Goal: Task Accomplishment & Management: Use online tool/utility

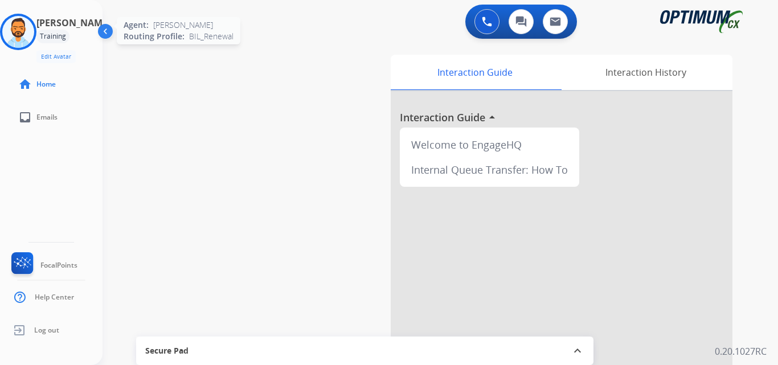
click at [30, 43] on img at bounding box center [18, 32] width 32 height 32
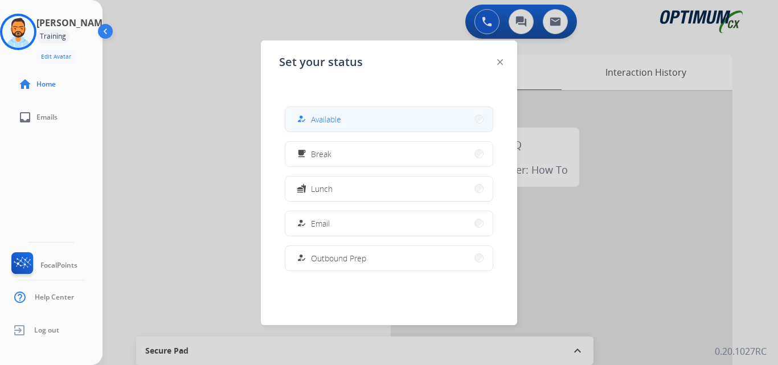
click at [376, 114] on button "how_to_reg Available" at bounding box center [388, 119] width 207 height 24
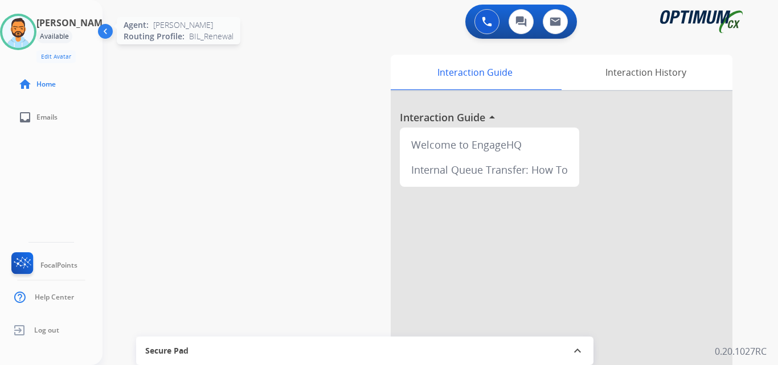
click at [28, 35] on img at bounding box center [18, 32] width 32 height 32
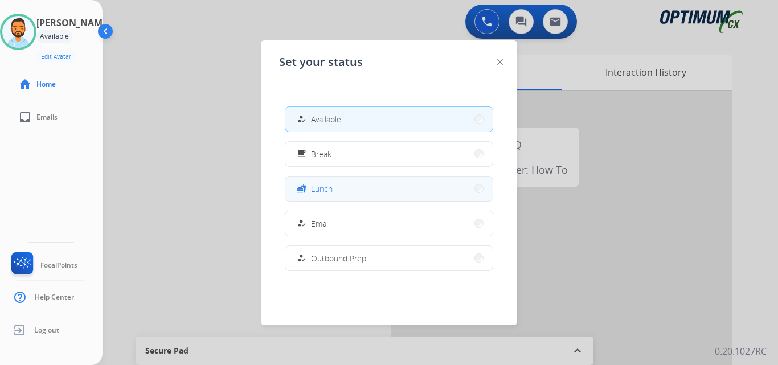
click at [334, 195] on button "fastfood Lunch" at bounding box center [388, 189] width 207 height 24
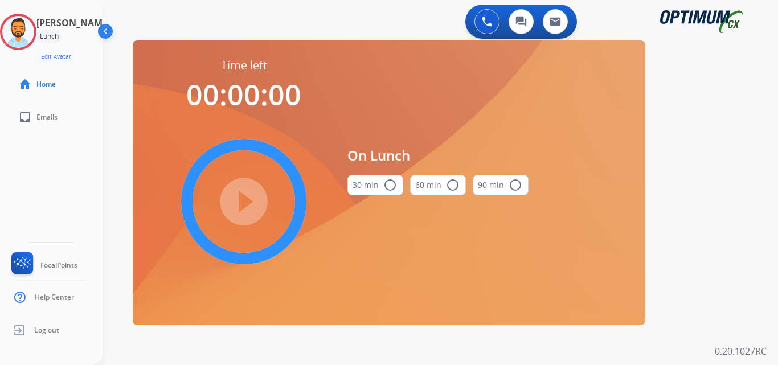
click at [386, 186] on mat-icon "radio_button_unchecked" at bounding box center [390, 185] width 14 height 14
click at [248, 209] on mat-icon "play_circle_filled" at bounding box center [244, 202] width 14 height 14
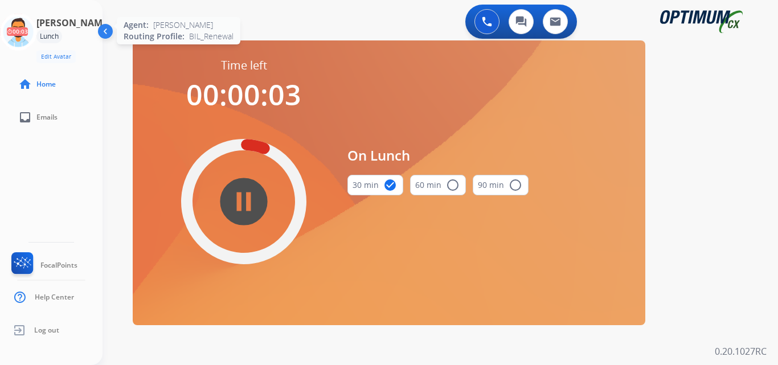
click at [22, 32] on icon at bounding box center [18, 32] width 37 height 37
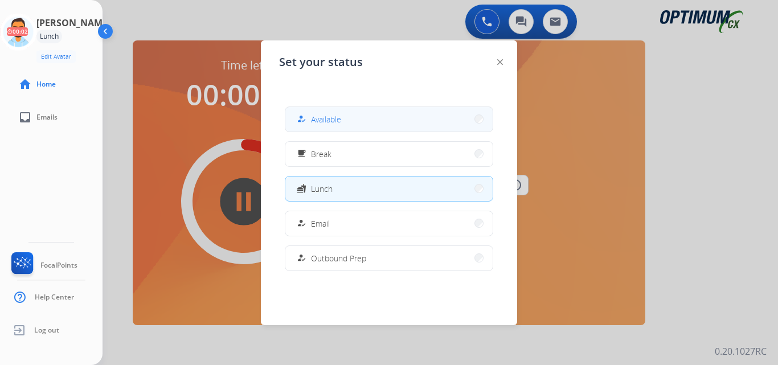
click at [318, 111] on button "how_to_reg Available" at bounding box center [388, 119] width 207 height 24
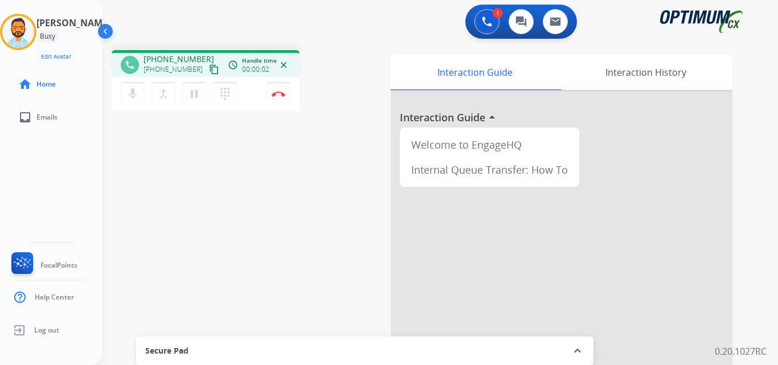
click at [209, 67] on mat-icon "content_copy" at bounding box center [214, 69] width 10 height 10
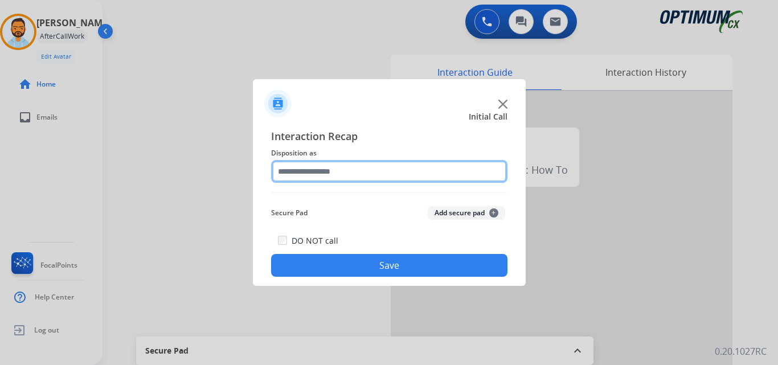
click at [371, 170] on input "text" at bounding box center [389, 171] width 236 height 23
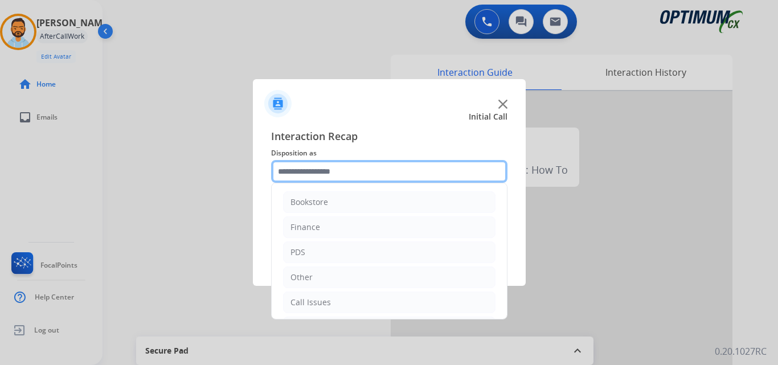
scroll to position [77, 0]
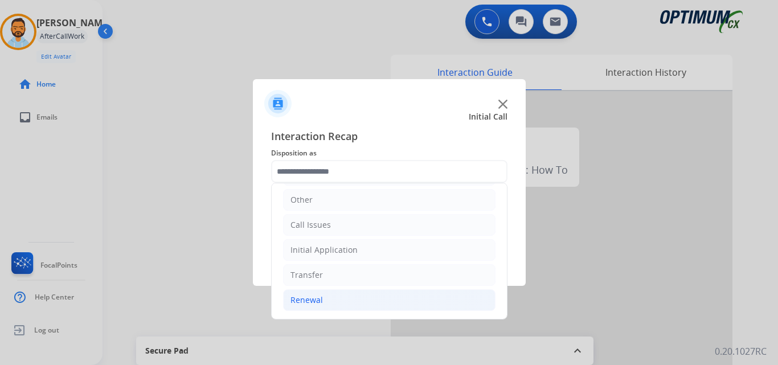
click at [346, 300] on li "Renewal" at bounding box center [389, 300] width 213 height 22
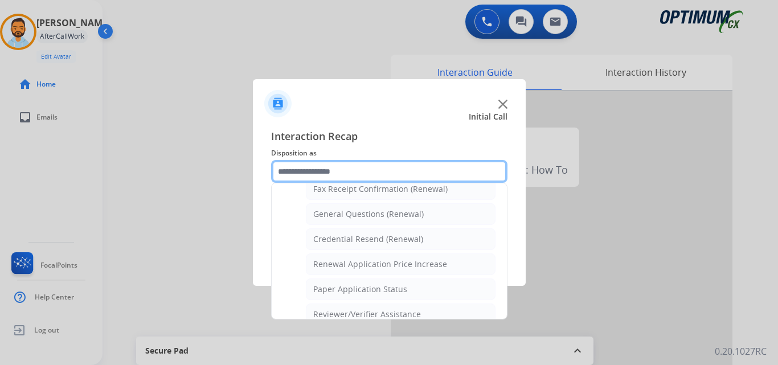
scroll to position [322, 0]
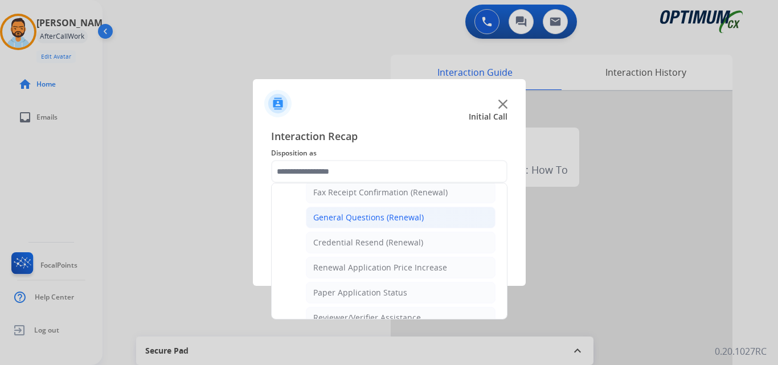
click at [390, 215] on div "General Questions (Renewal)" at bounding box center [368, 217] width 111 height 11
type input "**********"
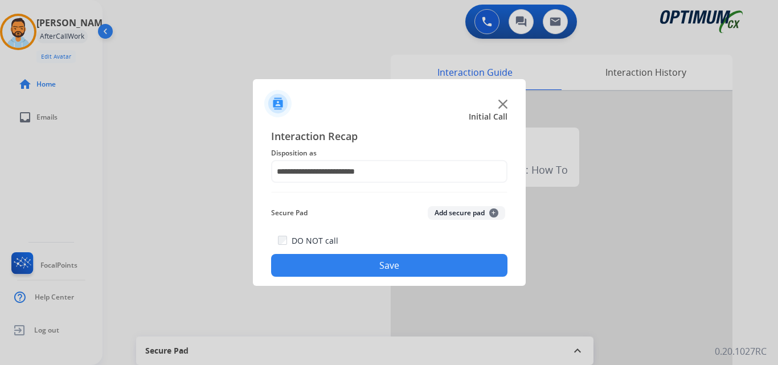
click at [389, 270] on button "Save" at bounding box center [389, 265] width 236 height 23
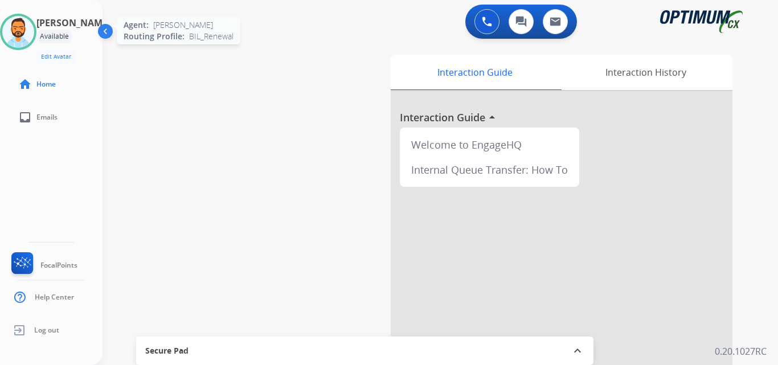
click at [19, 23] on img at bounding box center [18, 32] width 32 height 32
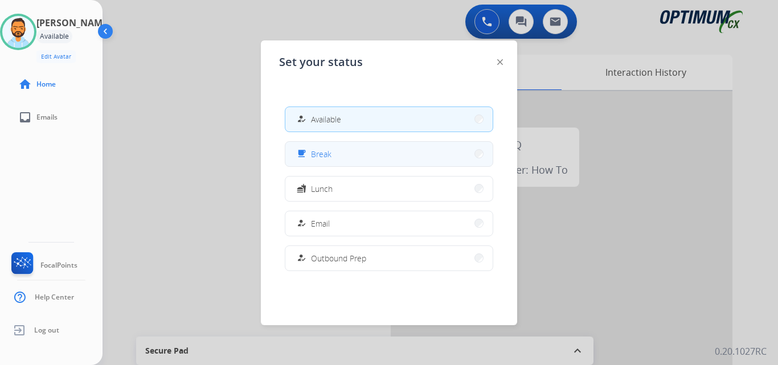
click at [380, 150] on button "free_breakfast Break" at bounding box center [388, 154] width 207 height 24
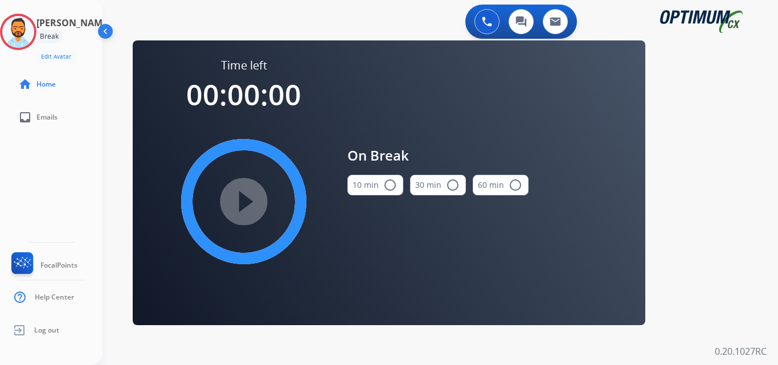
click at [388, 183] on mat-icon "radio_button_unchecked" at bounding box center [390, 185] width 14 height 14
click at [237, 195] on mat-icon "play_circle_filled" at bounding box center [244, 202] width 14 height 14
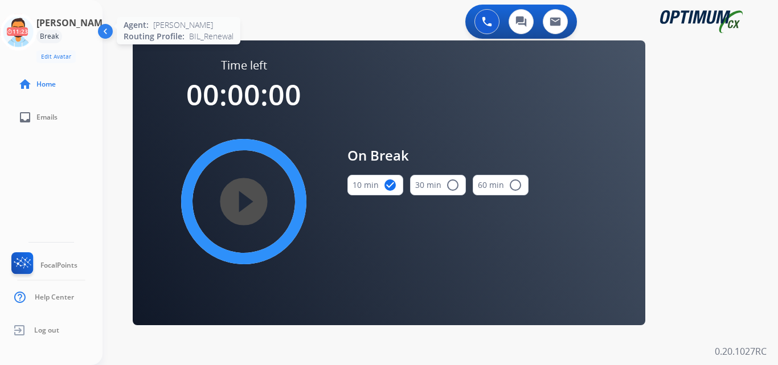
click at [29, 19] on icon at bounding box center [18, 32] width 37 height 37
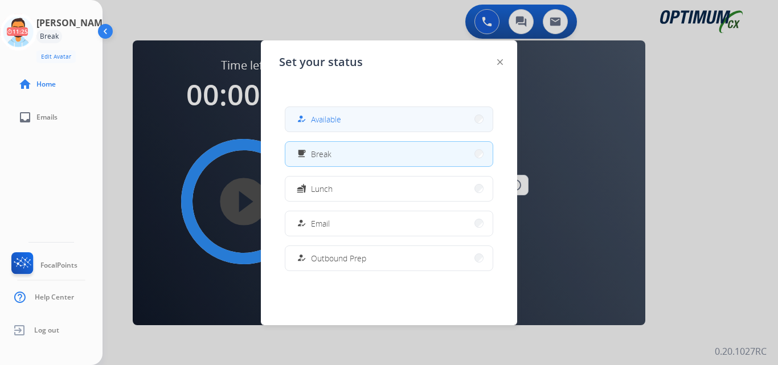
click at [322, 119] on span "Available" at bounding box center [326, 119] width 30 height 12
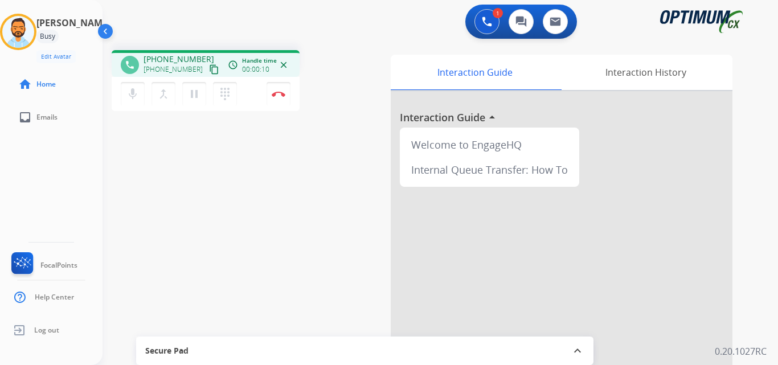
click at [209, 71] on mat-icon "content_copy" at bounding box center [214, 69] width 10 height 10
click at [209, 73] on mat-icon "content_copy" at bounding box center [214, 69] width 10 height 10
click at [281, 90] on button "Disconnect" at bounding box center [279, 94] width 24 height 24
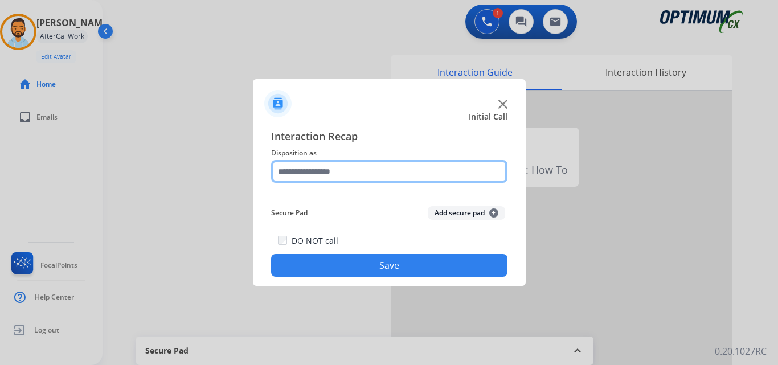
click at [323, 178] on input "text" at bounding box center [389, 171] width 236 height 23
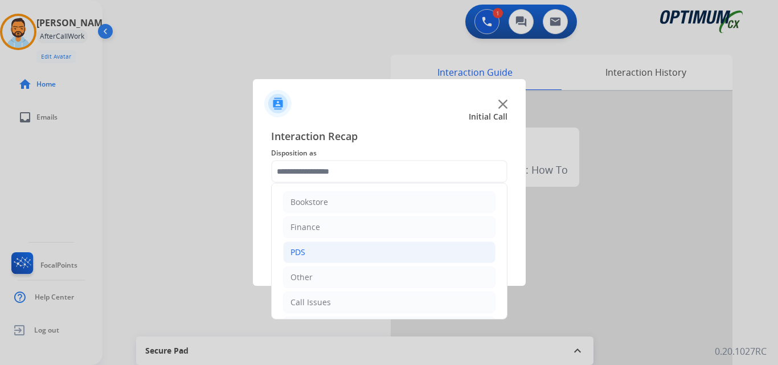
click at [394, 260] on li "PDS" at bounding box center [389, 253] width 213 height 22
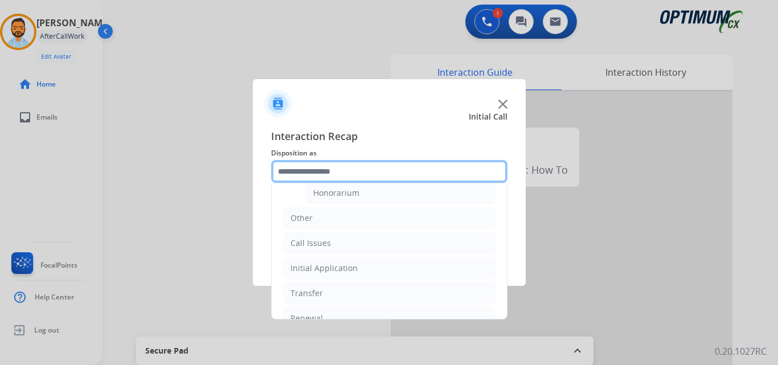
scroll to position [401, 0]
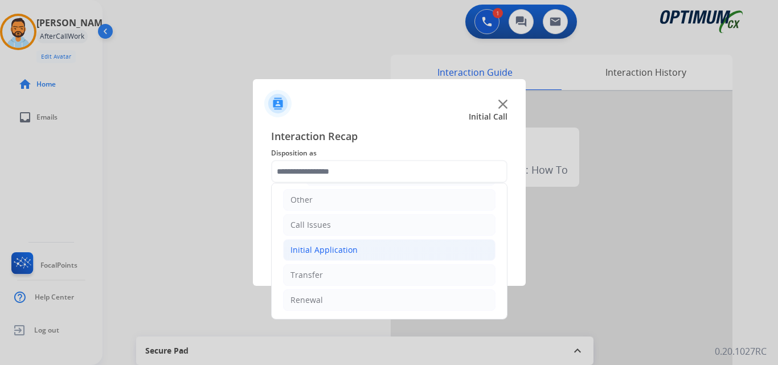
click at [353, 252] on div "Initial Application" at bounding box center [324, 249] width 67 height 11
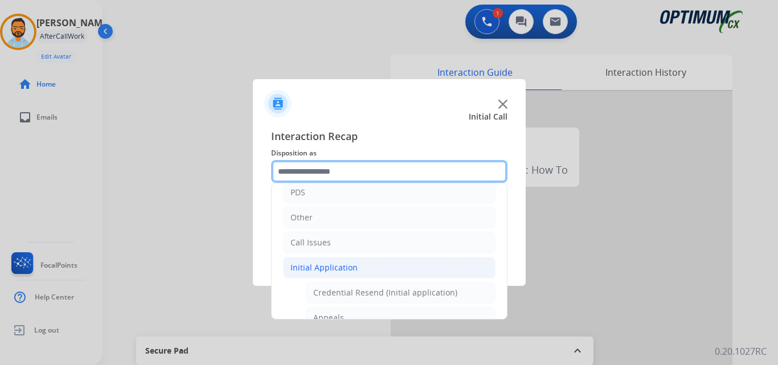
scroll to position [101, 0]
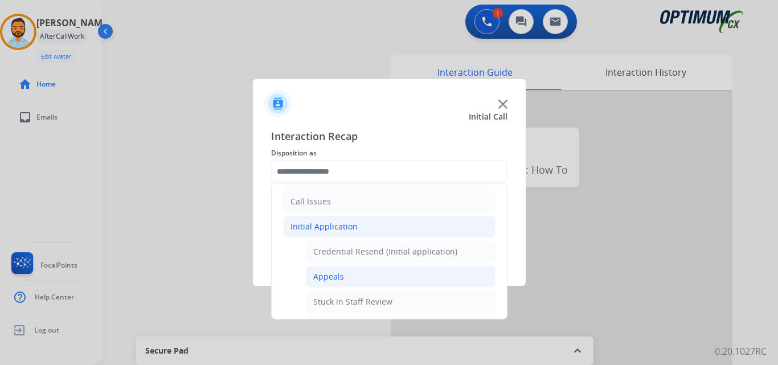
click at [344, 278] on li "Appeals" at bounding box center [401, 277] width 190 height 22
type input "*******"
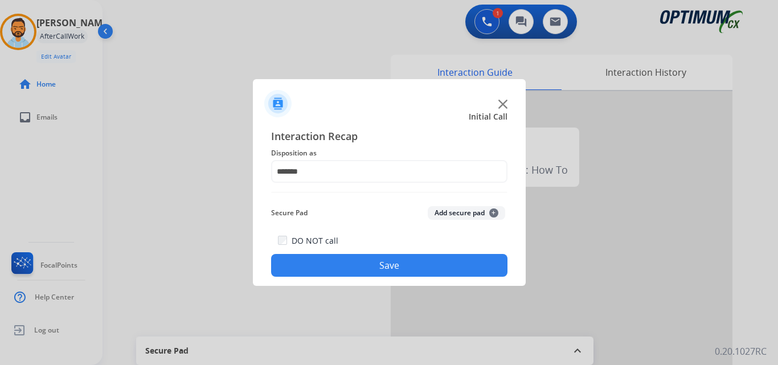
click at [367, 267] on button "Save" at bounding box center [389, 265] width 236 height 23
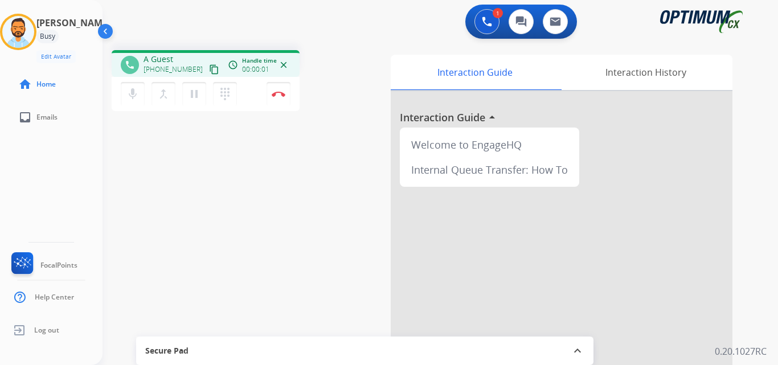
click at [209, 70] on mat-icon "content_copy" at bounding box center [214, 69] width 10 height 10
click at [203, 197] on div "phone [PHONE_NUMBER] [PHONE_NUMBER] content_copy access_time Call metrics Queue…" at bounding box center [427, 278] width 648 height 475
click at [211, 186] on div "phone [PHONE_NUMBER] [PHONE_NUMBER] content_copy access_time Call metrics Queue…" at bounding box center [427, 278] width 648 height 475
click at [216, 182] on div "phone [PHONE_NUMBER] [PHONE_NUMBER] content_copy access_time Call metrics Queue…" at bounding box center [427, 278] width 648 height 475
click at [282, 103] on button "Disconnect" at bounding box center [279, 94] width 24 height 24
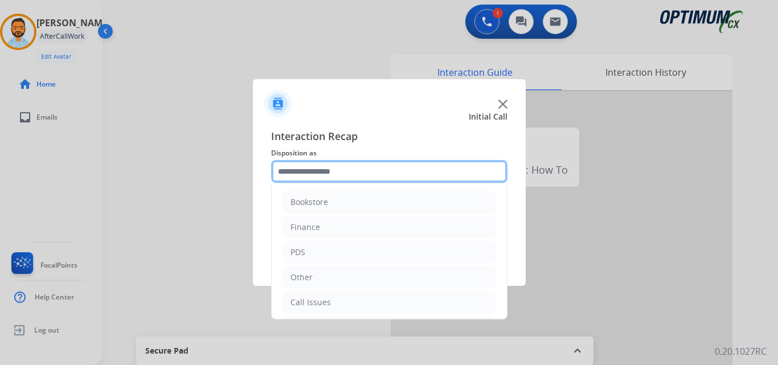
click at [337, 175] on input "text" at bounding box center [389, 171] width 236 height 23
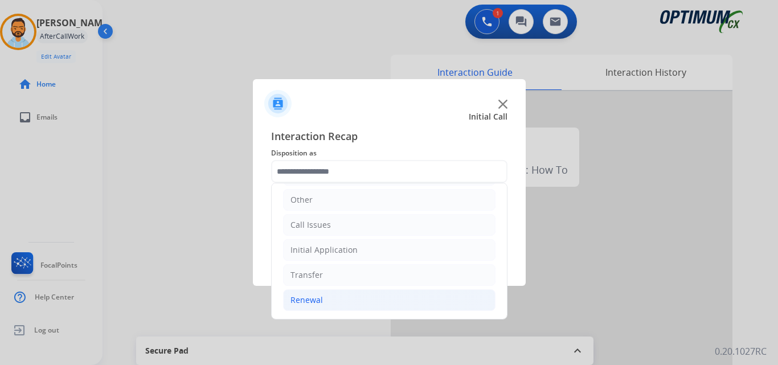
click at [336, 301] on li "Renewal" at bounding box center [389, 300] width 213 height 22
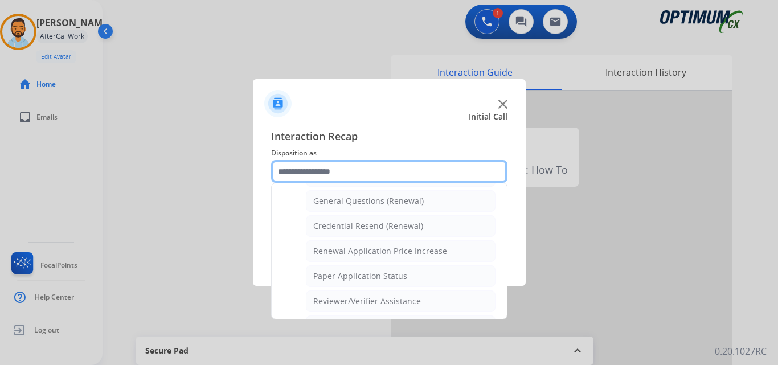
scroll to position [332, 0]
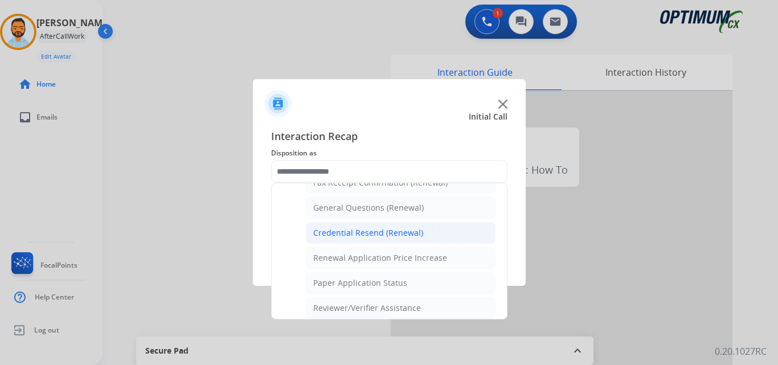
click at [371, 224] on li "Credential Resend (Renewal)" at bounding box center [401, 233] width 190 height 22
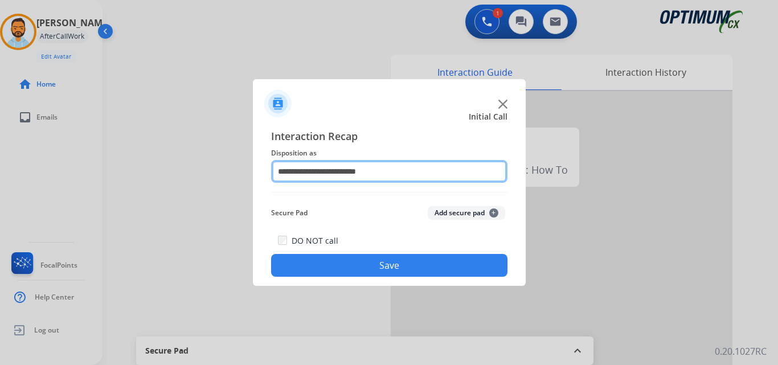
click at [366, 174] on input "**********" at bounding box center [389, 171] width 236 height 23
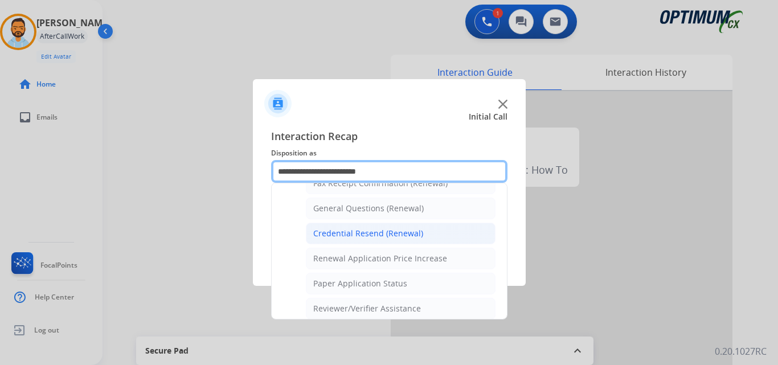
scroll to position [327, 0]
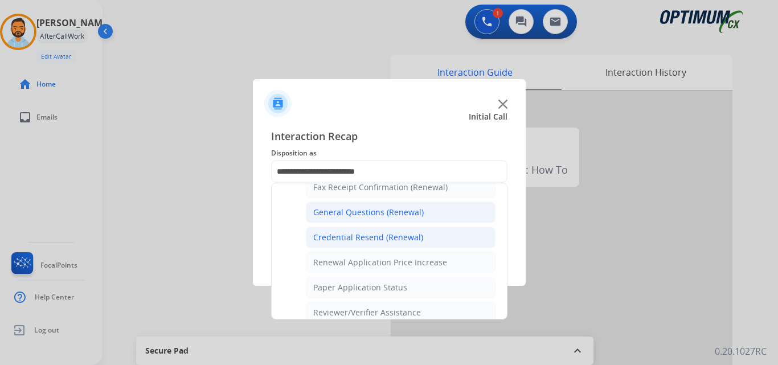
click at [396, 215] on div "General Questions (Renewal)" at bounding box center [368, 212] width 111 height 11
type input "**********"
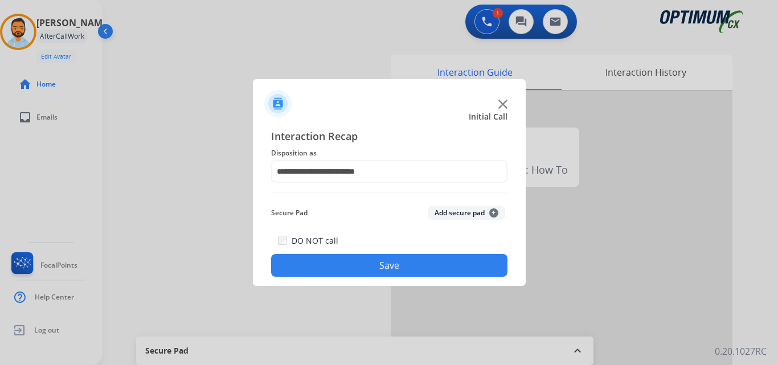
click at [389, 264] on button "Save" at bounding box center [389, 265] width 236 height 23
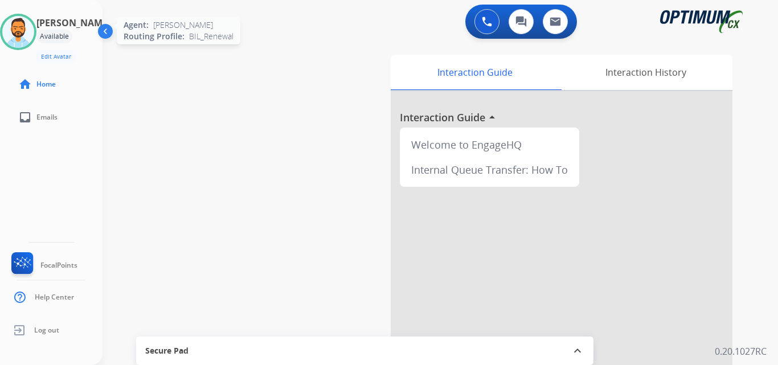
click at [27, 34] on img at bounding box center [18, 32] width 32 height 32
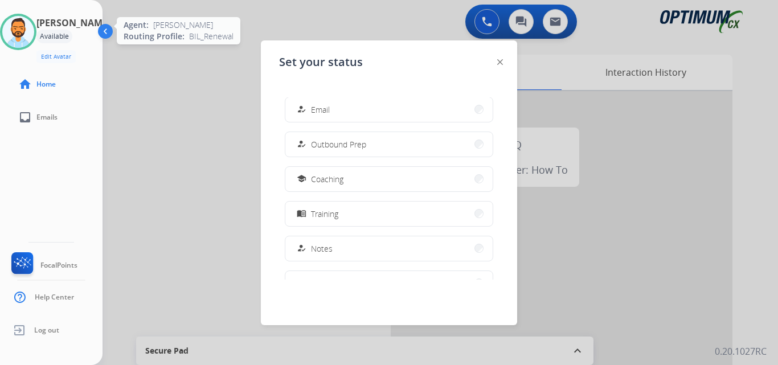
scroll to position [284, 0]
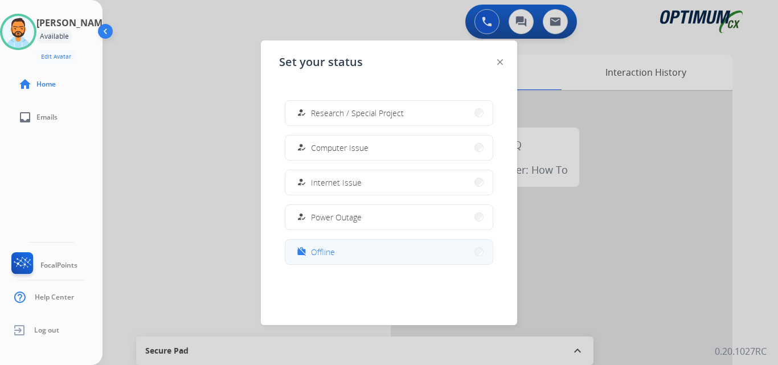
click at [332, 245] on button "work_off Offline" at bounding box center [388, 252] width 207 height 24
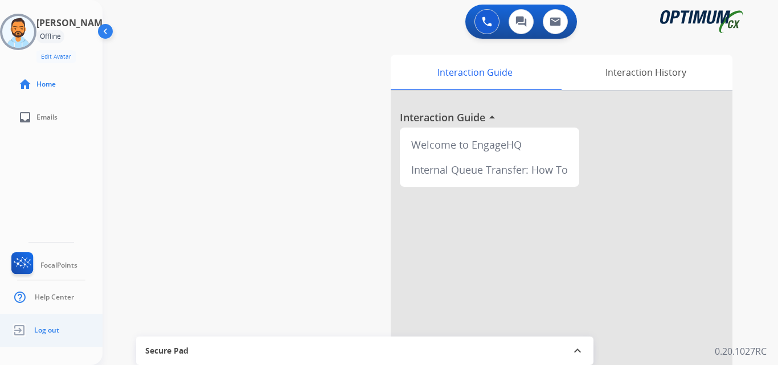
click at [51, 334] on span "Log out" at bounding box center [46, 330] width 25 height 9
